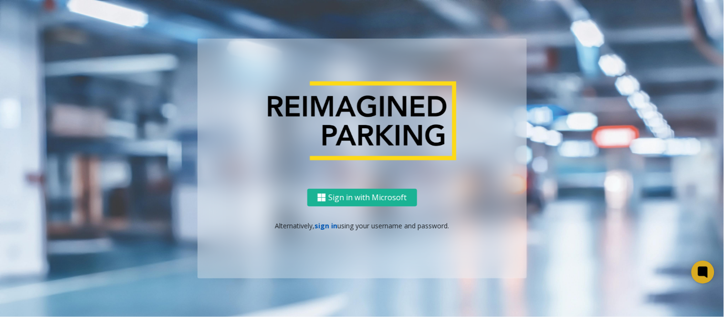
click at [318, 226] on link "sign in" at bounding box center [326, 225] width 23 height 9
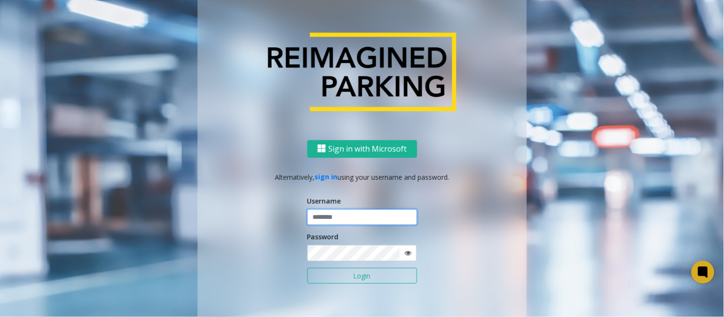
type input "*****"
click at [307, 268] on button "Login" at bounding box center [362, 276] width 110 height 16
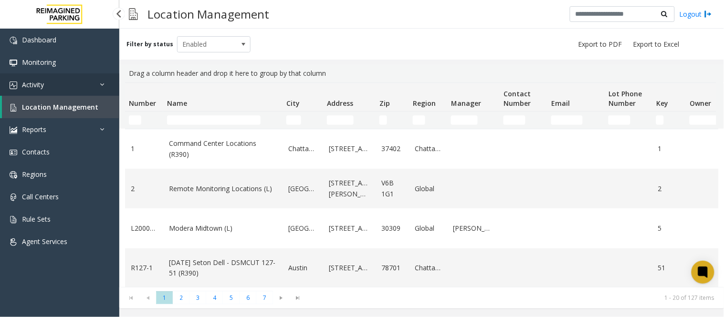
click at [36, 84] on span "Activity" at bounding box center [33, 84] width 22 height 9
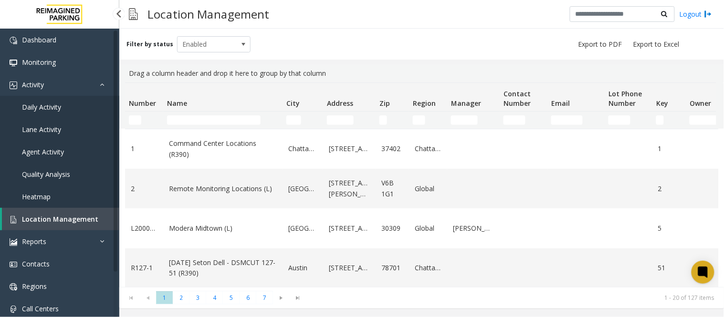
click at [45, 105] on span "Daily Activity" at bounding box center [41, 107] width 39 height 9
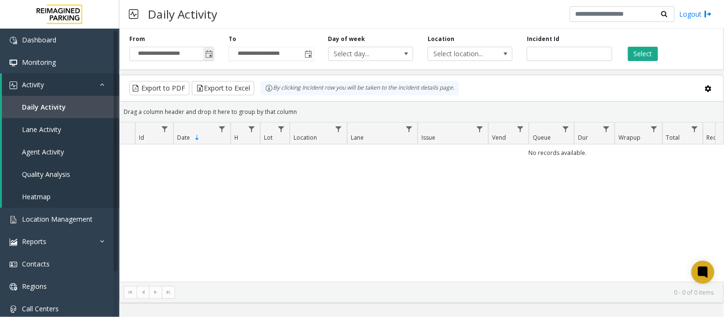
click at [212, 51] on span "Toggle popup" at bounding box center [209, 55] width 8 height 8
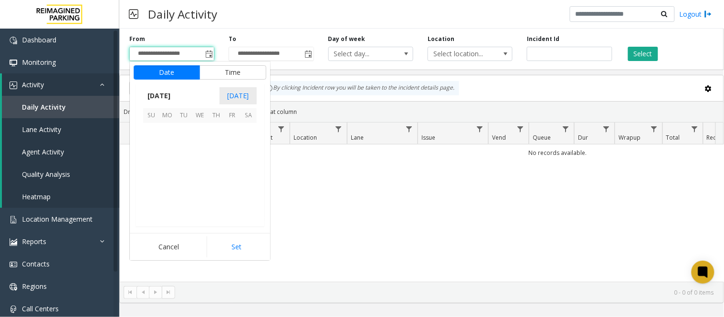
scroll to position [171374, 0]
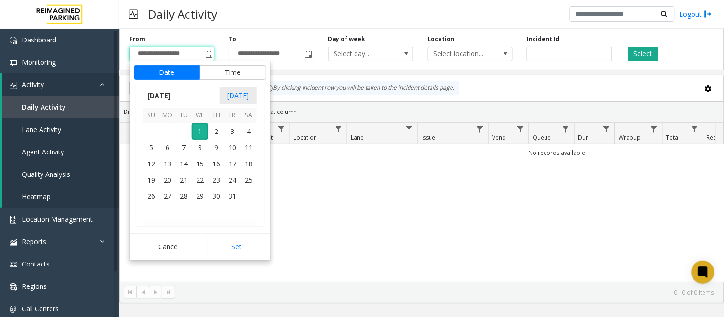
click at [226, 17] on div "Daily Activity Logout" at bounding box center [421, 14] width 605 height 29
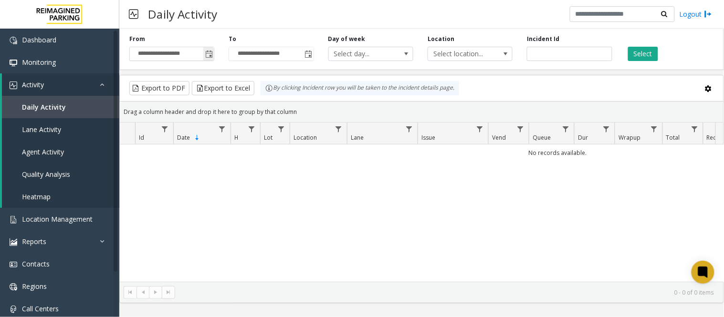
click at [207, 53] on span "Toggle popup" at bounding box center [209, 55] width 8 height 8
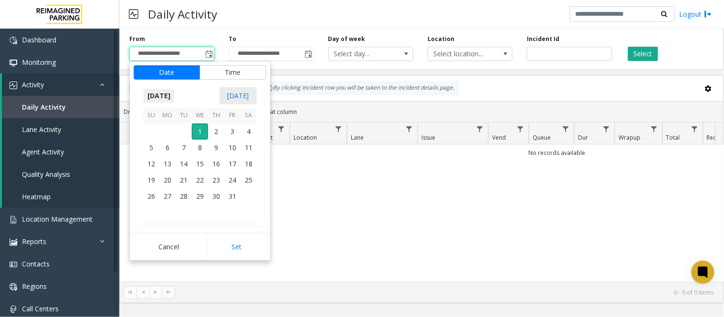
click at [164, 89] on span "October 2025" at bounding box center [159, 96] width 32 height 14
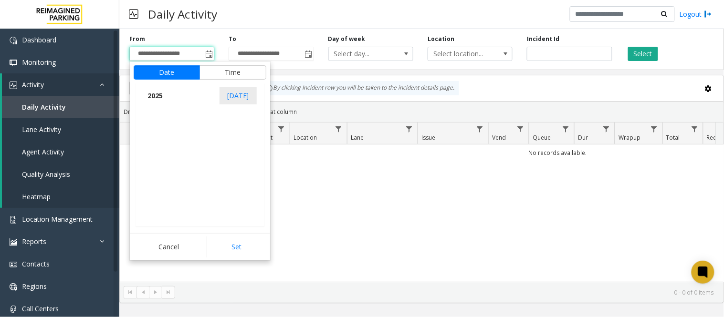
scroll to position [10186, 0]
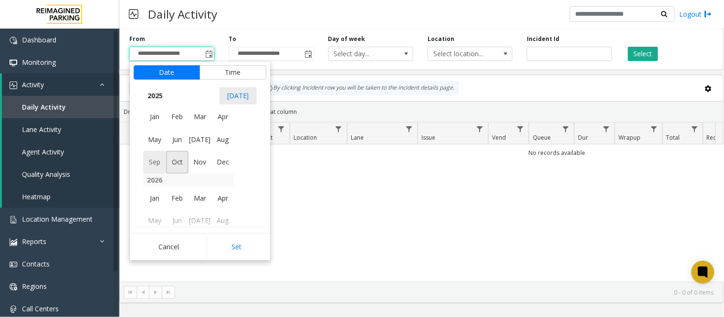
click at [150, 161] on span "Sep" at bounding box center [154, 162] width 23 height 23
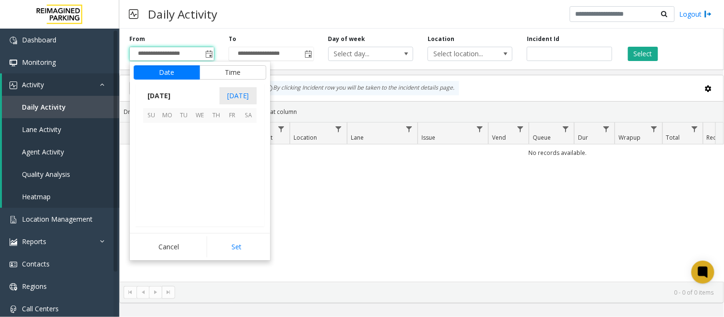
scroll to position [171261, 0]
click at [183, 192] on span "30" at bounding box center [184, 196] width 16 height 16
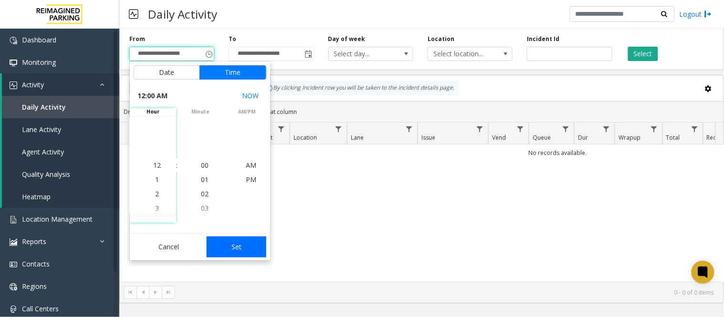
click at [253, 248] on button "Set" at bounding box center [237, 247] width 60 height 21
type input "**********"
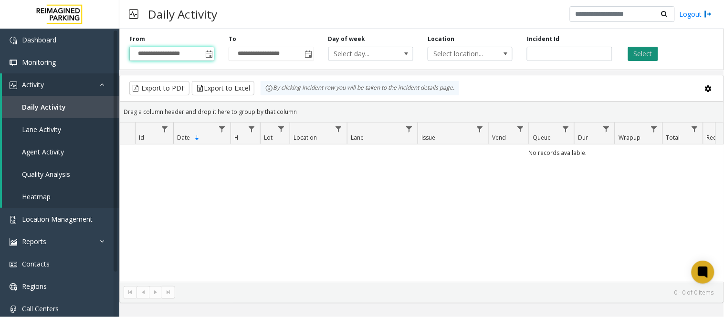
click at [637, 52] on button "Select" at bounding box center [643, 54] width 30 height 14
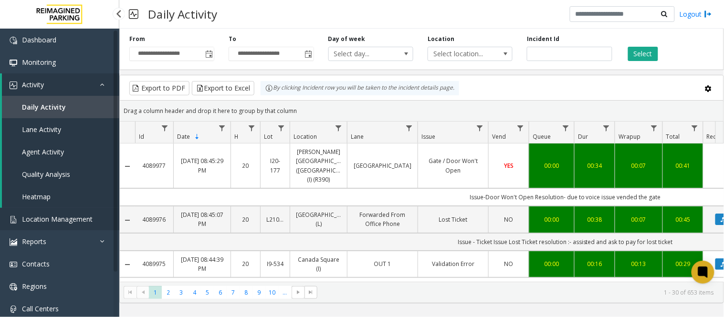
click at [54, 217] on span "Location Management" at bounding box center [57, 219] width 71 height 9
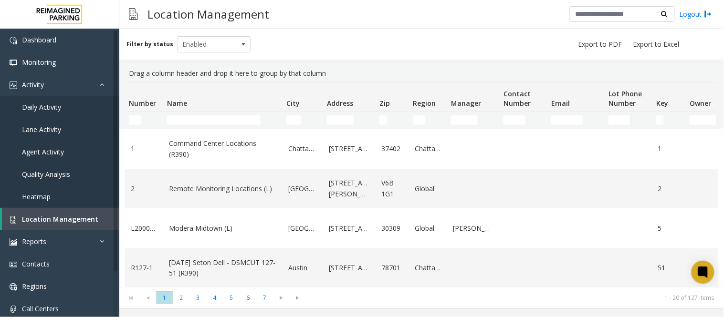
click at [146, 120] on kendo-grid-filter-cell-operators "Number Filter" at bounding box center [151, 120] width 16 height 16
click at [137, 122] on input "Number Filter" at bounding box center [135, 121] width 12 height 10
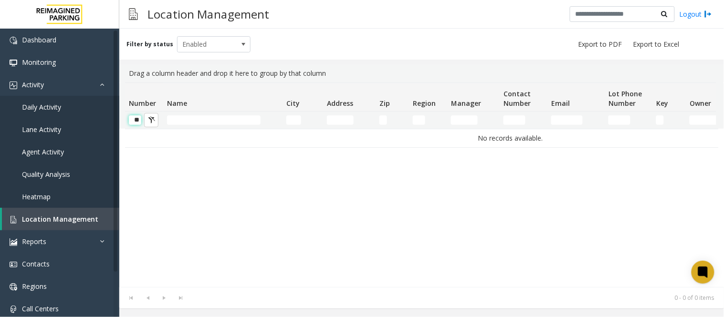
scroll to position [0, 1]
type input "*"
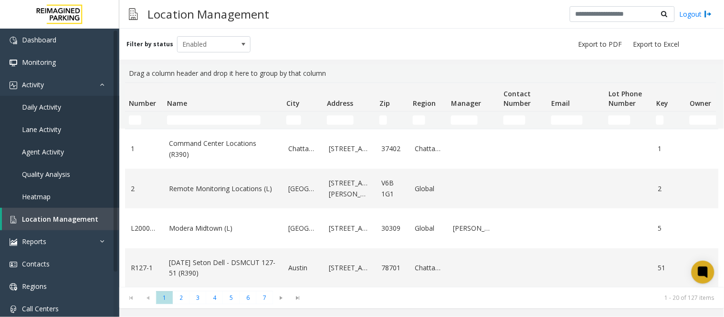
click at [183, 113] on td "Name Filter" at bounding box center [222, 120] width 119 height 17
click at [191, 117] on input "Name Filter" at bounding box center [214, 121] width 94 height 10
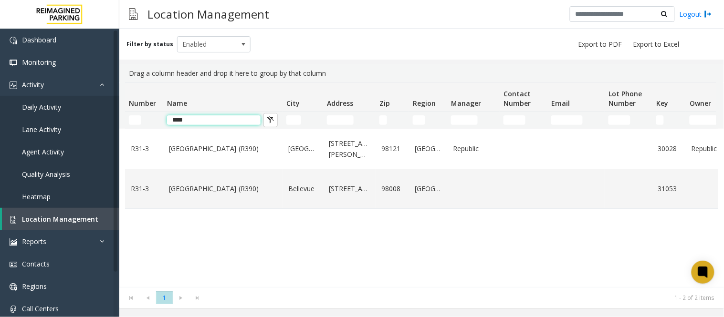
click at [203, 120] on input "****" at bounding box center [214, 121] width 94 height 10
type input "*"
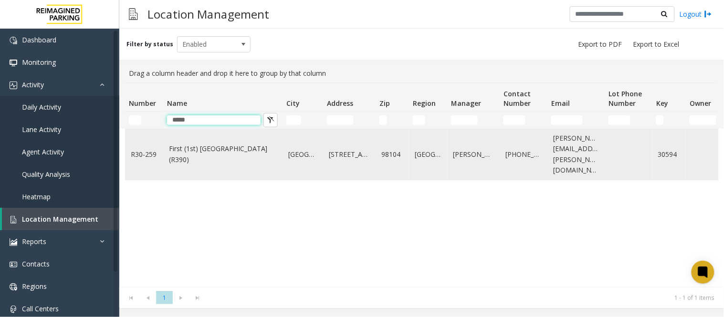
type input "*****"
click at [219, 155] on link "First (1st) Hill Medical Pavilion (R390)" at bounding box center [223, 154] width 108 height 21
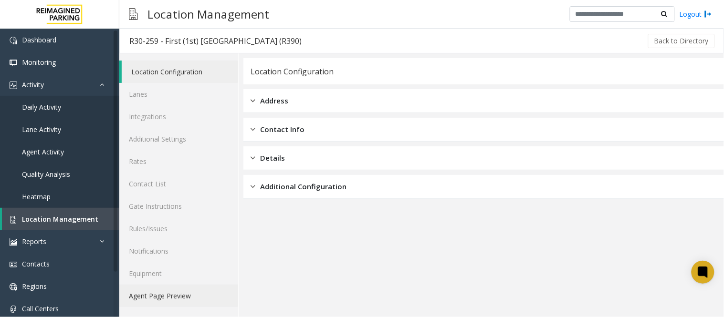
click at [165, 292] on link "Agent Page Preview" at bounding box center [178, 296] width 119 height 22
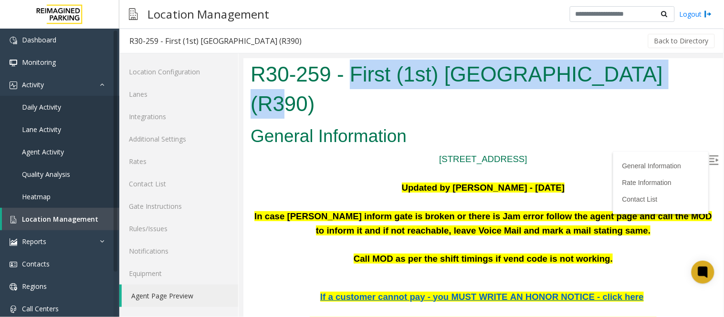
drag, startPoint x: 350, startPoint y: 75, endPoint x: 629, endPoint y: 64, distance: 278.5
click at [629, 64] on h1 "R30-259 - First (1st) Hill Medical Pavilion (R390)" at bounding box center [482, 88] width 465 height 59
copy h1 "First (1st) Hill Medical Pavilion"
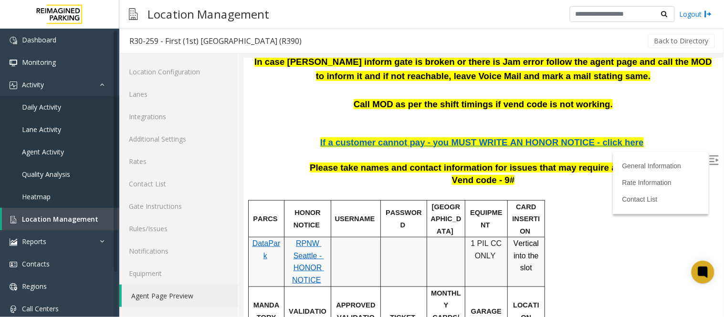
scroll to position [159, 0]
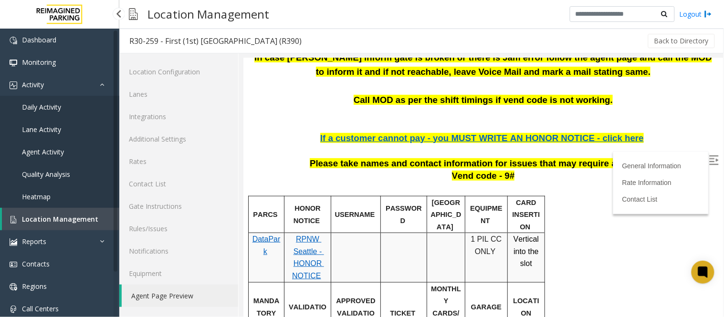
click at [38, 222] on span "Location Management" at bounding box center [60, 219] width 76 height 9
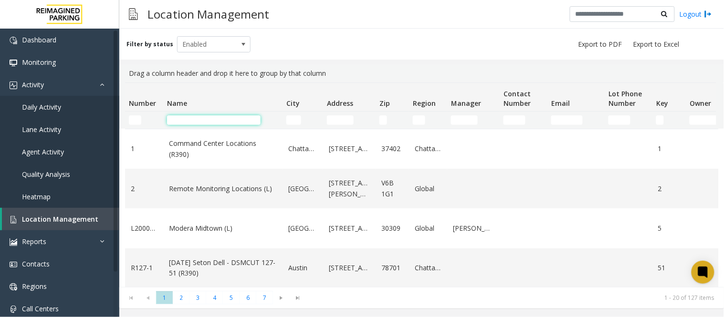
click at [183, 120] on input "Name Filter" at bounding box center [214, 121] width 94 height 10
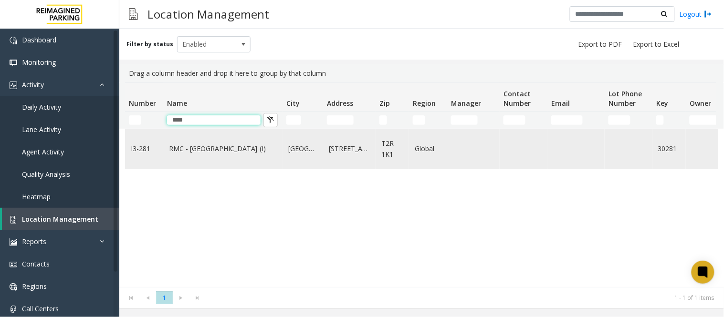
type input "****"
click at [188, 156] on td "RMC - Mount Royal Village (I)" at bounding box center [222, 149] width 119 height 40
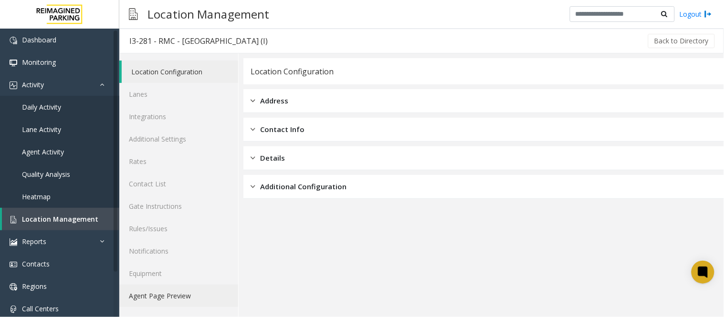
click at [154, 293] on link "Agent Page Preview" at bounding box center [178, 296] width 119 height 22
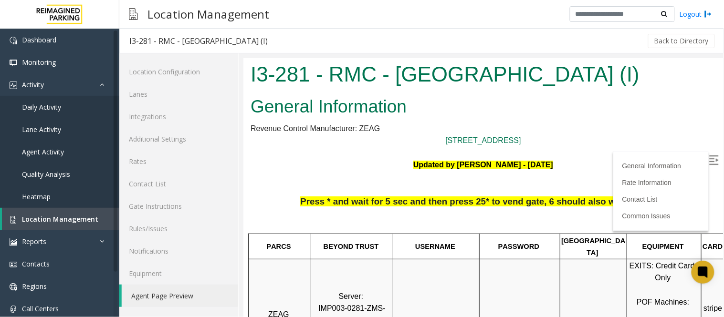
scroll to position [0, 55]
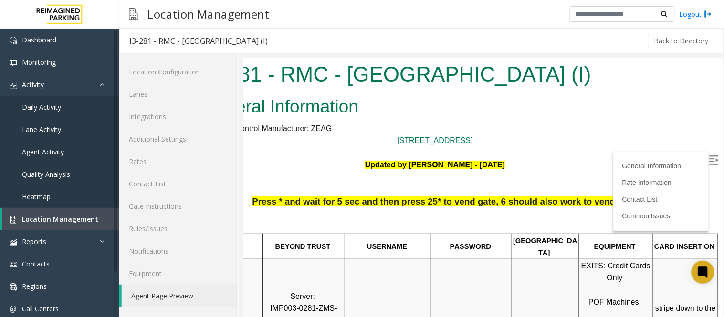
drag, startPoint x: 636, startPoint y: 313, endPoint x: 966, endPoint y: 367, distance: 335.1
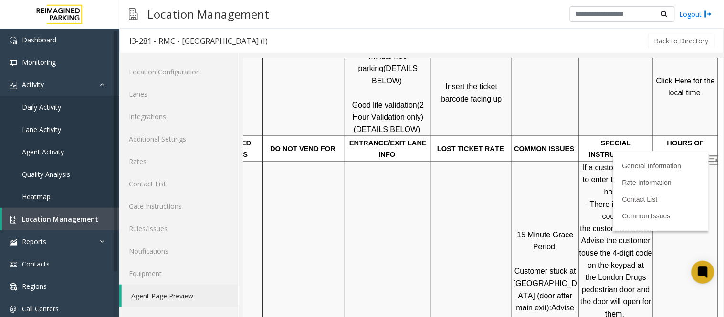
scroll to position [371, 55]
click at [678, 76] on span "Click Here for the local time" at bounding box center [686, 86] width 61 height 21
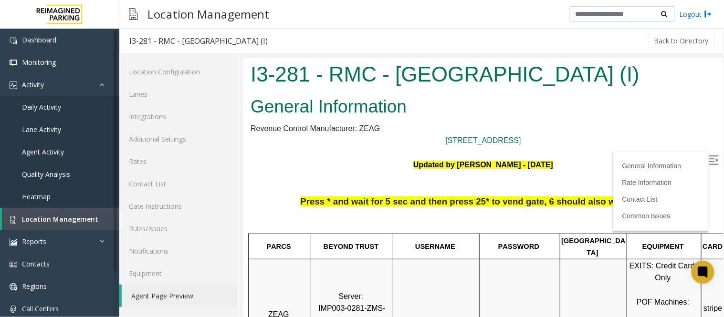
scroll to position [371, 55]
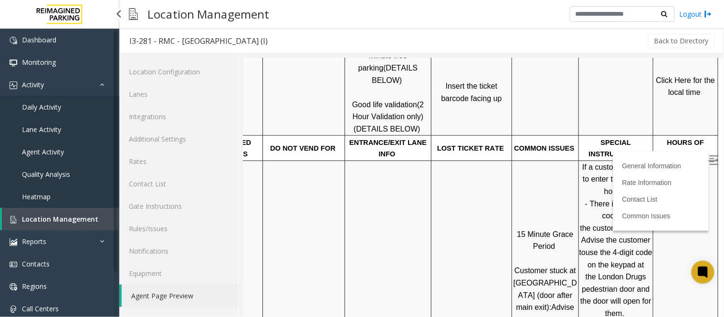
click at [58, 107] on span "Daily Activity" at bounding box center [41, 107] width 39 height 9
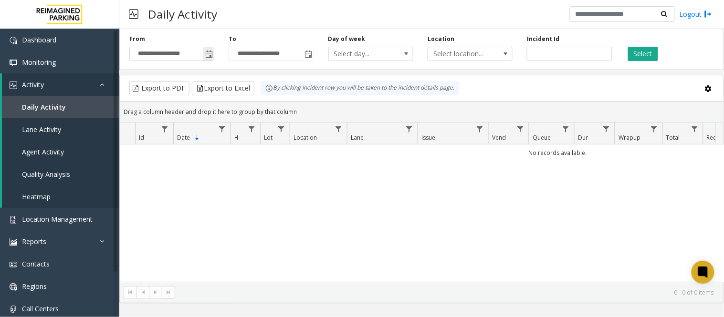
click at [208, 53] on span "Toggle popup" at bounding box center [209, 55] width 8 height 8
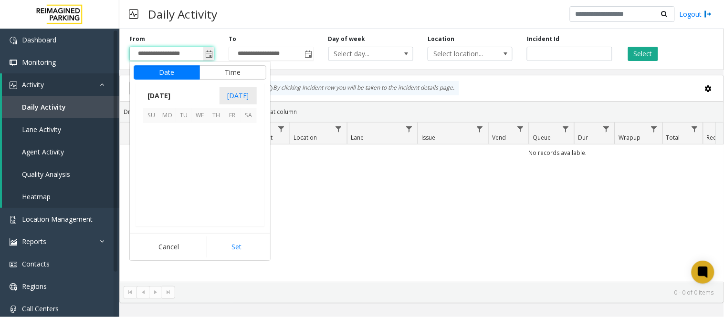
scroll to position [171374, 0]
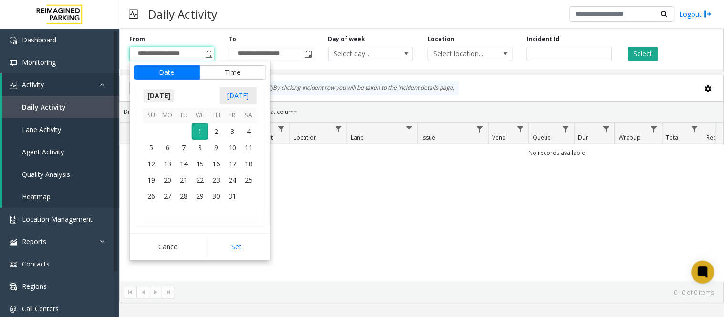
click at [175, 96] on span "October 2025" at bounding box center [159, 96] width 32 height 14
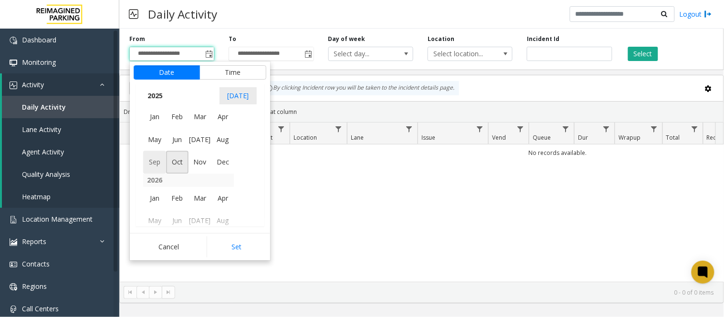
click at [155, 159] on span "Sep" at bounding box center [154, 162] width 23 height 23
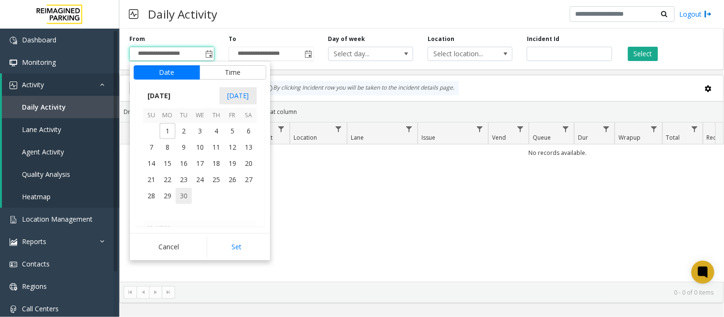
click at [189, 196] on span "30" at bounding box center [184, 196] width 16 height 16
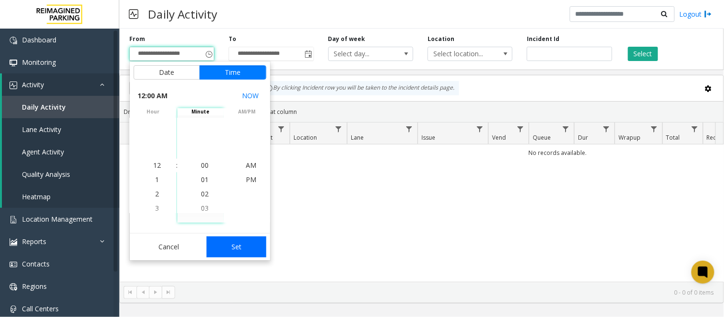
click at [257, 250] on button "Set" at bounding box center [237, 247] width 60 height 21
type input "**********"
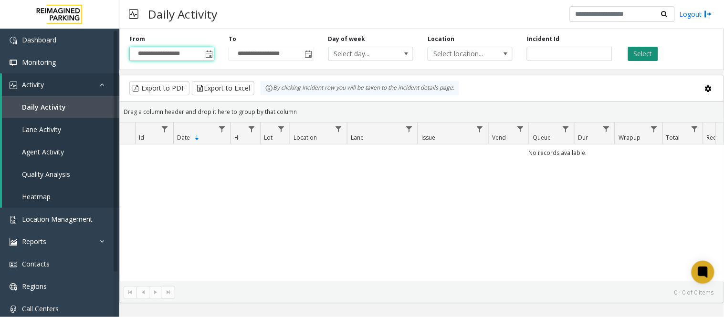
click at [643, 55] on button "Select" at bounding box center [643, 54] width 30 height 14
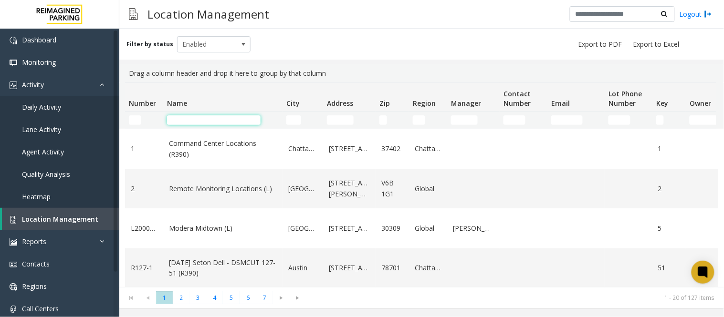
click at [203, 121] on input "Name Filter" at bounding box center [214, 121] width 94 height 10
click at [183, 116] on input "Name Filter" at bounding box center [214, 121] width 94 height 10
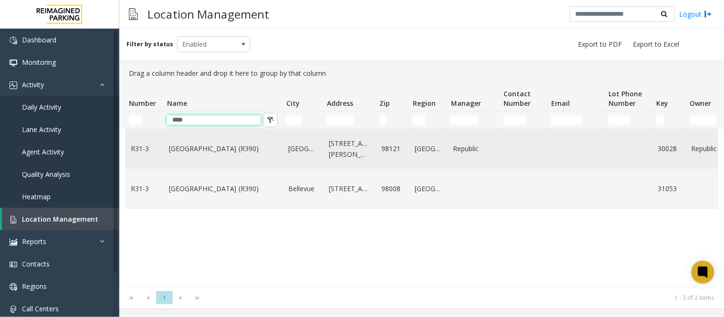
type input "****"
click at [189, 152] on link "Bell Street Garage (R390)" at bounding box center [223, 149] width 108 height 11
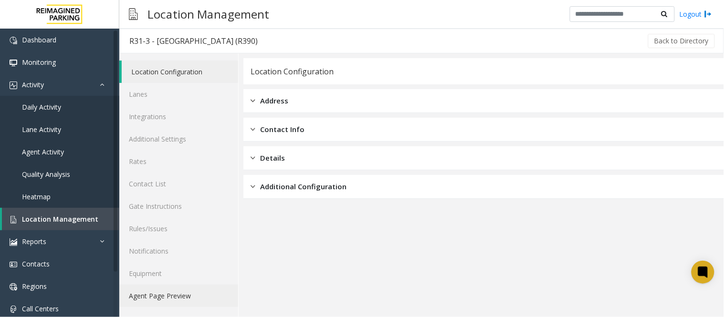
click at [158, 297] on link "Agent Page Preview" at bounding box center [178, 296] width 119 height 22
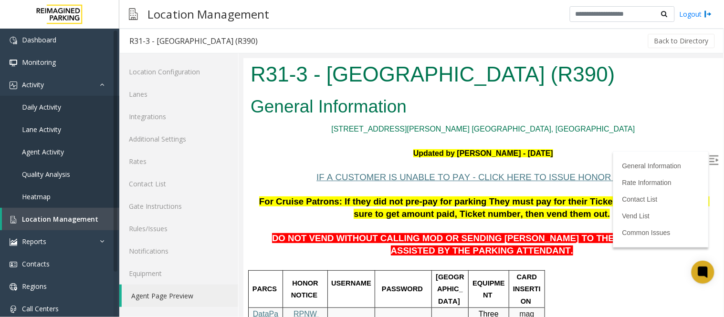
click at [709, 158] on img at bounding box center [714, 160] width 10 height 10
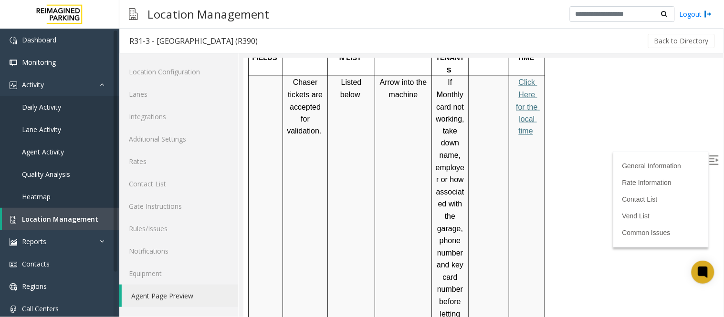
scroll to position [265, 0]
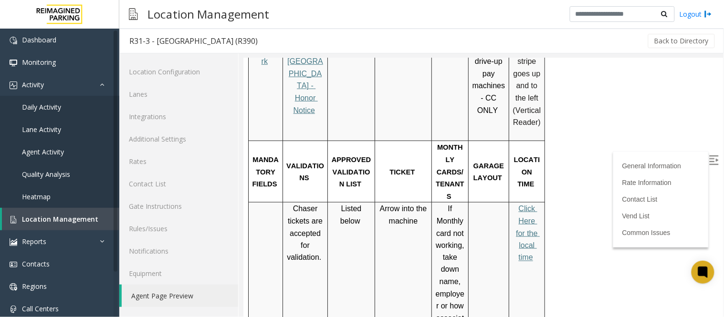
click at [523, 210] on span "Click Here for the local time" at bounding box center [527, 232] width 24 height 57
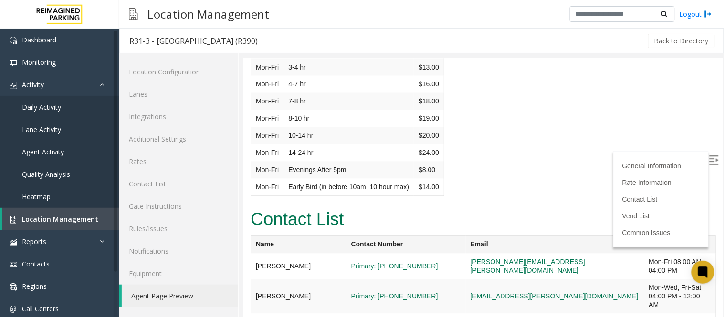
scroll to position [2386, 0]
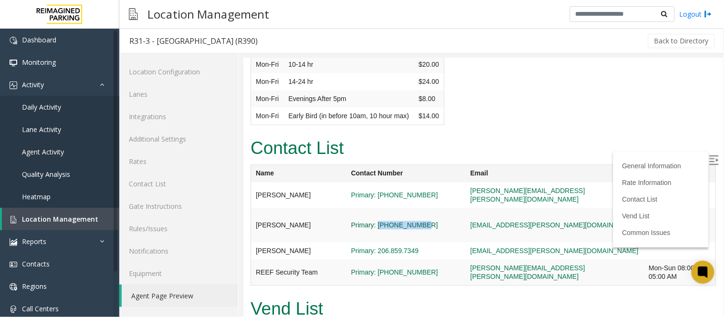
drag, startPoint x: 425, startPoint y: 167, endPoint x: 378, endPoint y: 165, distance: 47.3
click at [378, 221] on span "Primary: 206-591-9029" at bounding box center [406, 225] width 110 height 9
copy link "206-591-9029"
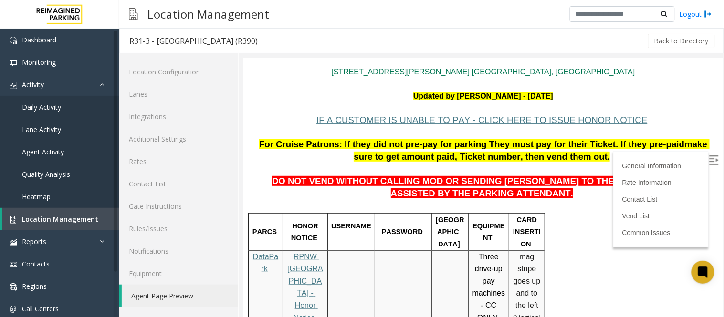
scroll to position [0, 0]
